Goal: Navigation & Orientation: Go to known website

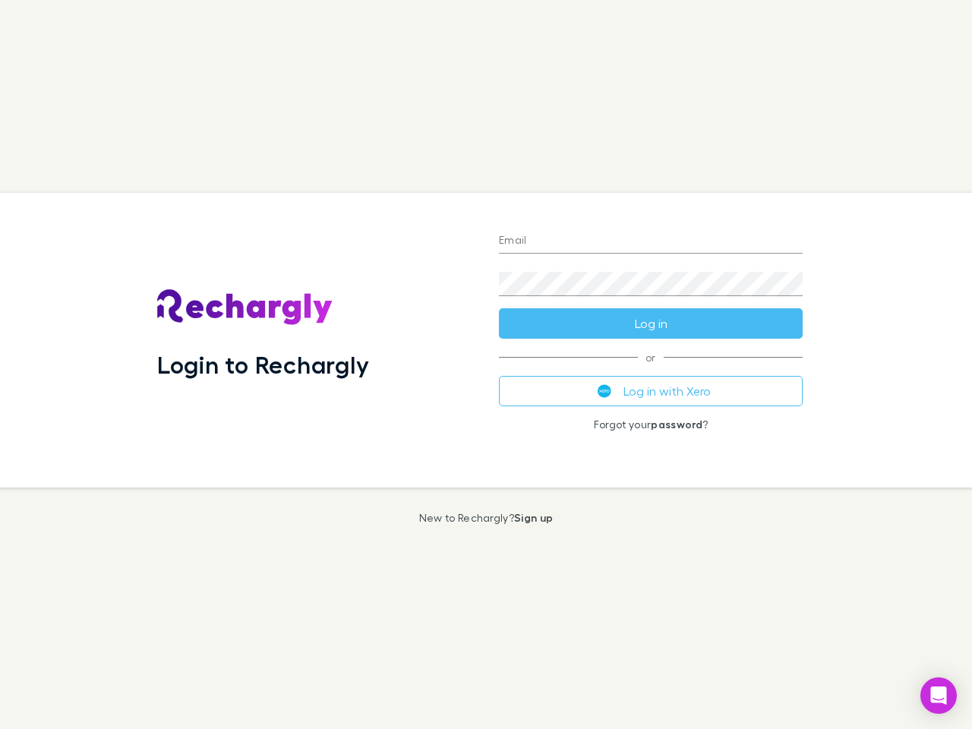
click at [486, 364] on div "Login to Rechargly" at bounding box center [316, 340] width 342 height 295
click at [651, 241] on input "Email" at bounding box center [651, 241] width 304 height 24
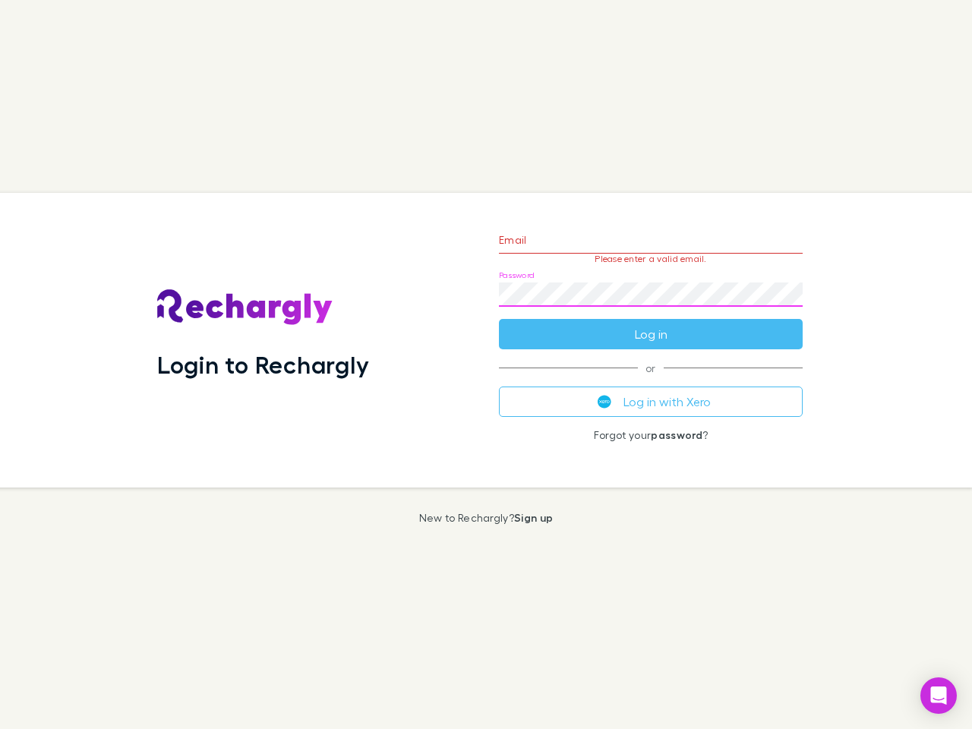
click at [651, 323] on form "Email Please enter a valid email. Password Log in" at bounding box center [651, 283] width 304 height 132
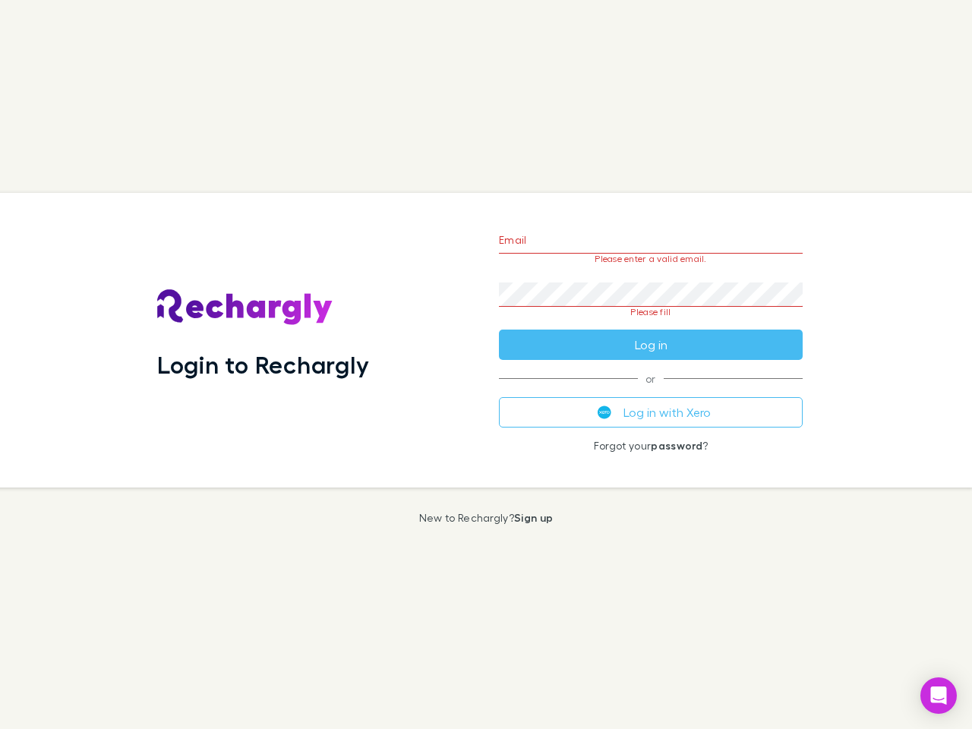
click at [651, 391] on div "Email Please enter a valid email. Password Please fill Log in or Log in with Xe…" at bounding box center [651, 340] width 328 height 295
click at [938, 695] on icon "Open Intercom Messenger" at bounding box center [939, 695] width 16 height 18
